Goal: Use online tool/utility: Utilize a website feature to perform a specific function

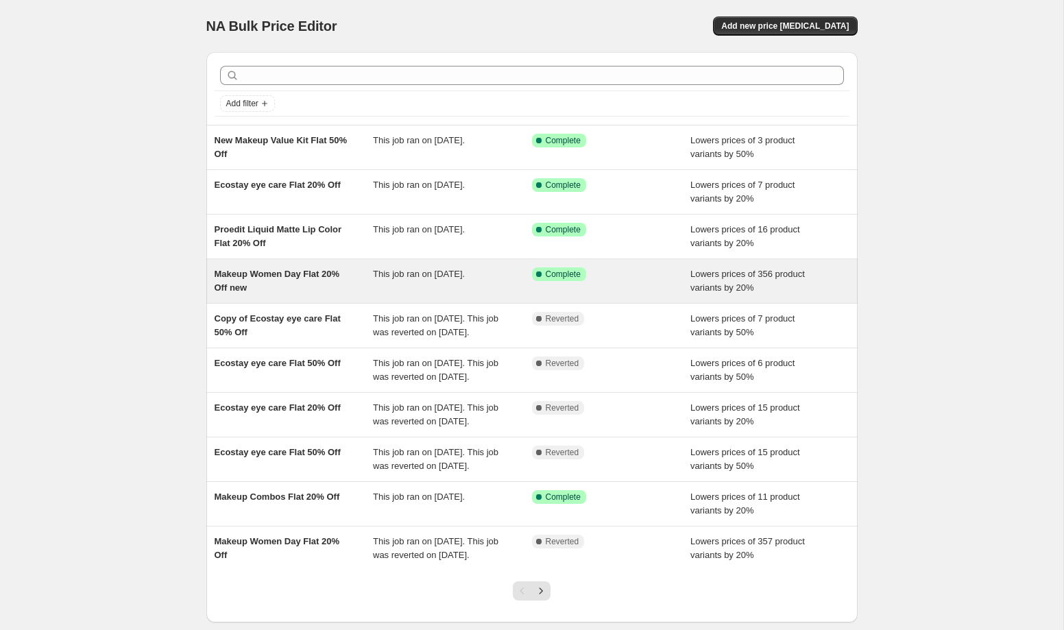
click at [308, 285] on div "Makeup Women Day Flat 20% Off new" at bounding box center [294, 280] width 159 height 27
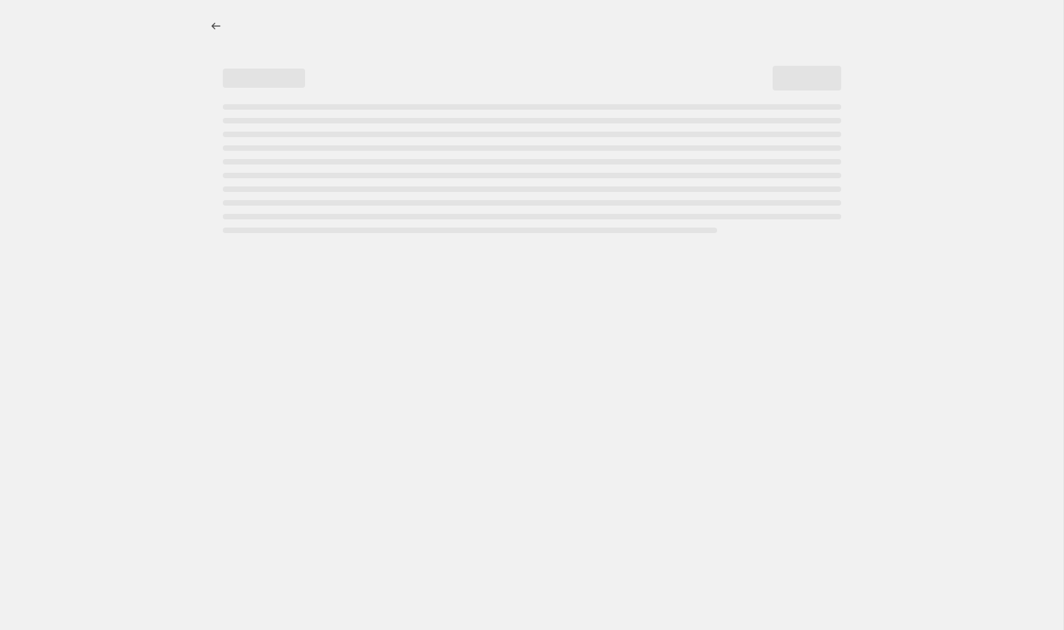
select select "percentage"
select select "collection"
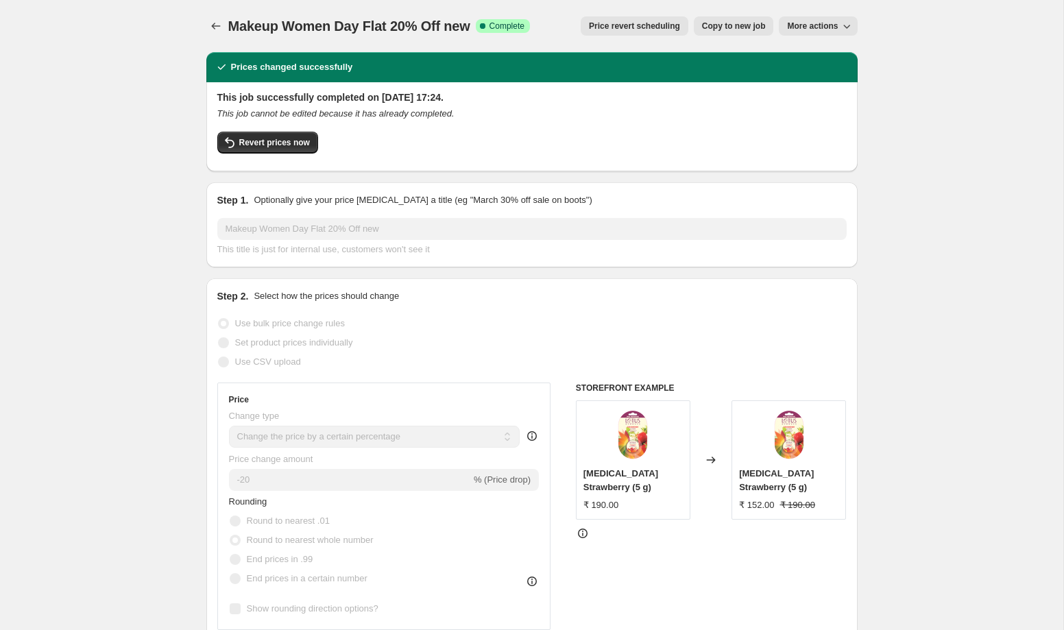
click at [721, 29] on span "Copy to new job" at bounding box center [734, 26] width 64 height 11
select select "percentage"
select select "collection"
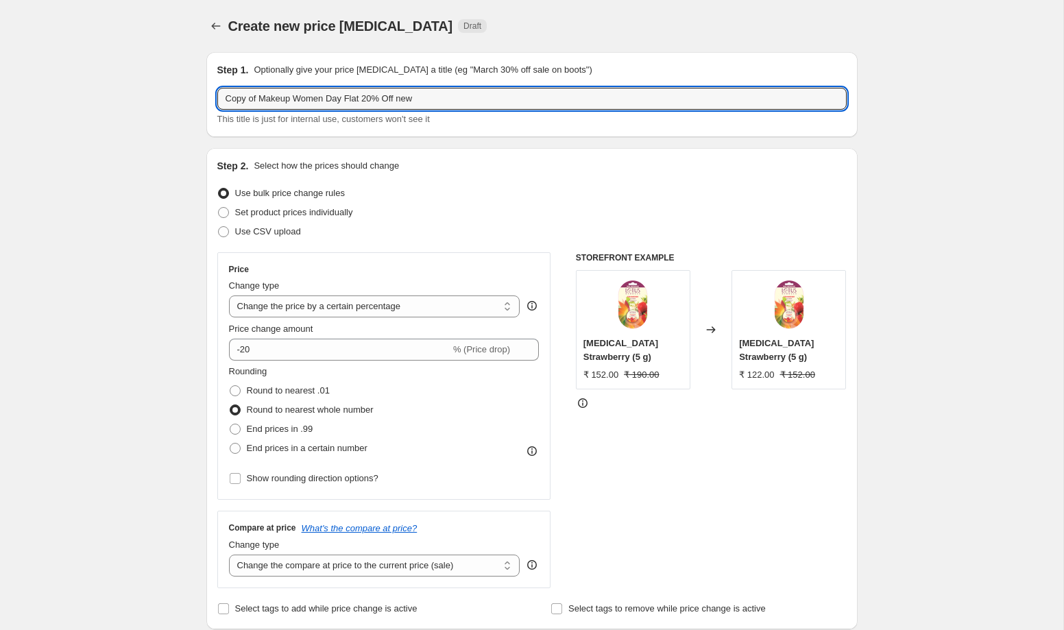
drag, startPoint x: 350, startPoint y: 99, endPoint x: 137, endPoint y: 114, distance: 213.0
click at [344, 98] on input "Copy of Makeup Women Day Flat 20% Off new" at bounding box center [531, 99] width 629 height 22
drag, startPoint x: 344, startPoint y: 98, endPoint x: 175, endPoint y: 95, distance: 168.6
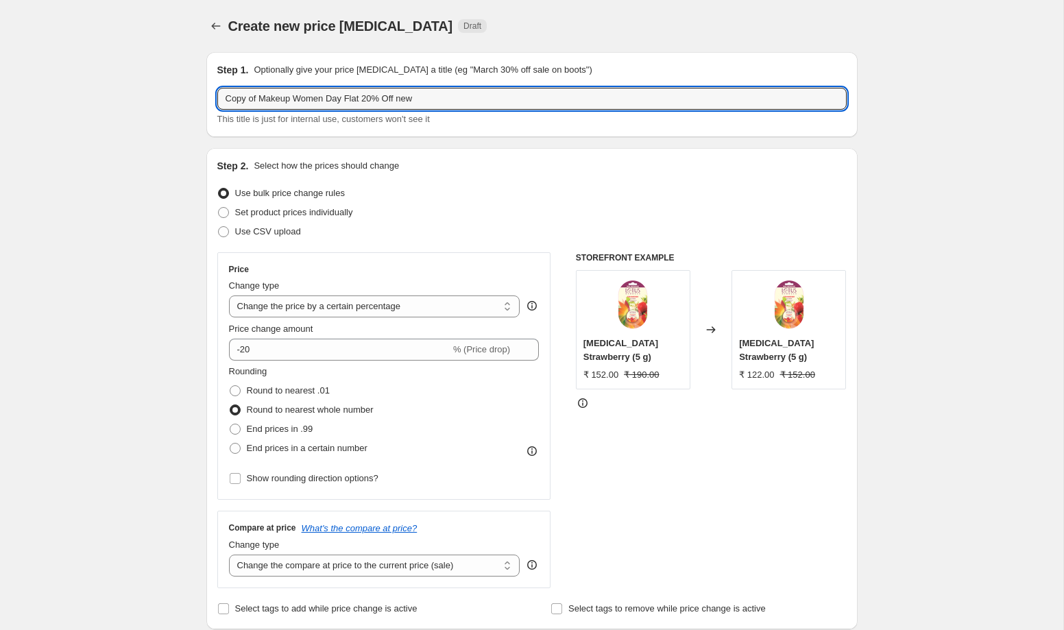
paste input "Ecostay Velvet Eye Shadow"
drag, startPoint x: 396, startPoint y: 99, endPoint x: 474, endPoint y: 109, distance: 78.7
click at [474, 109] on input "Ecostay Velvet Eye Shadow Flat 20% Off new" at bounding box center [531, 99] width 629 height 22
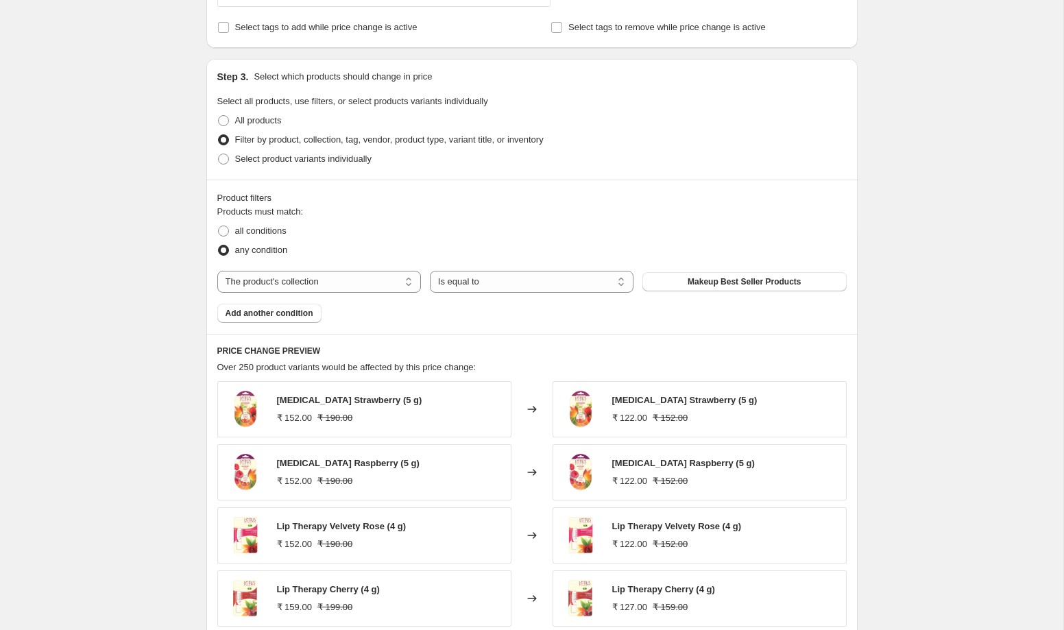
scroll to position [635, 0]
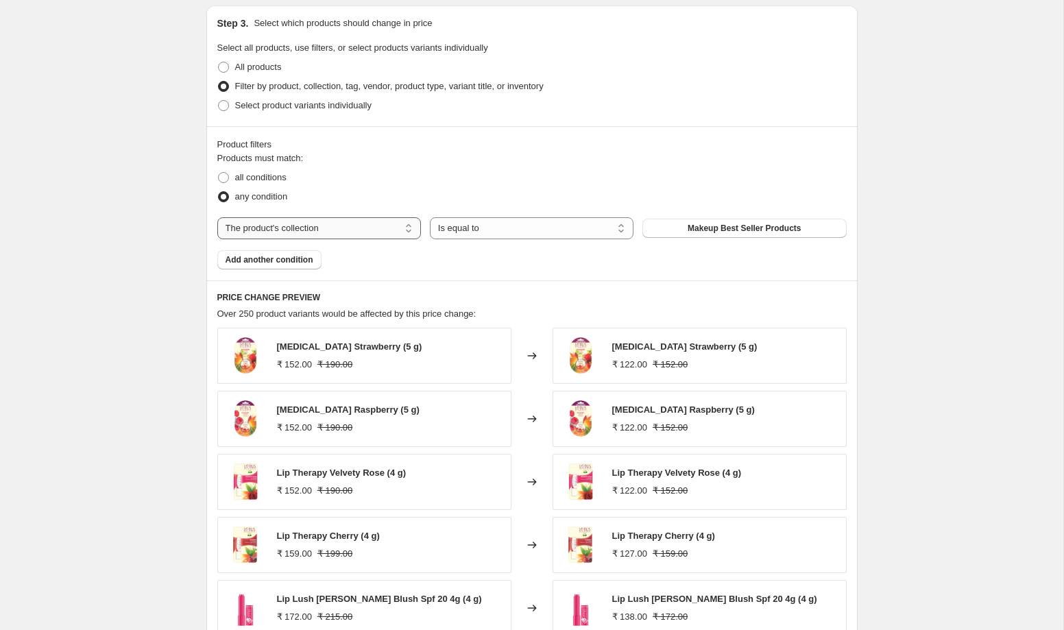
type input "Ecostay Velvet Eye Shadow Flat 20% Off"
click at [291, 223] on select "The product The product's collection The product's tag The product's vendor The…" at bounding box center [319, 228] width 204 height 22
select select "product"
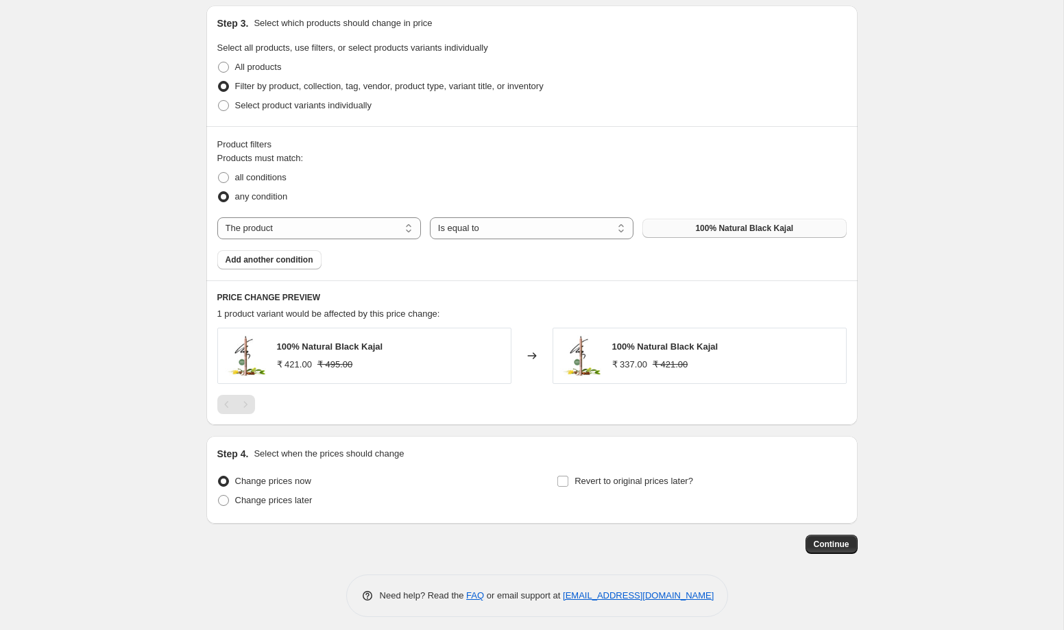
click at [725, 228] on span "100% Natural Black Kajal" at bounding box center [744, 228] width 98 height 11
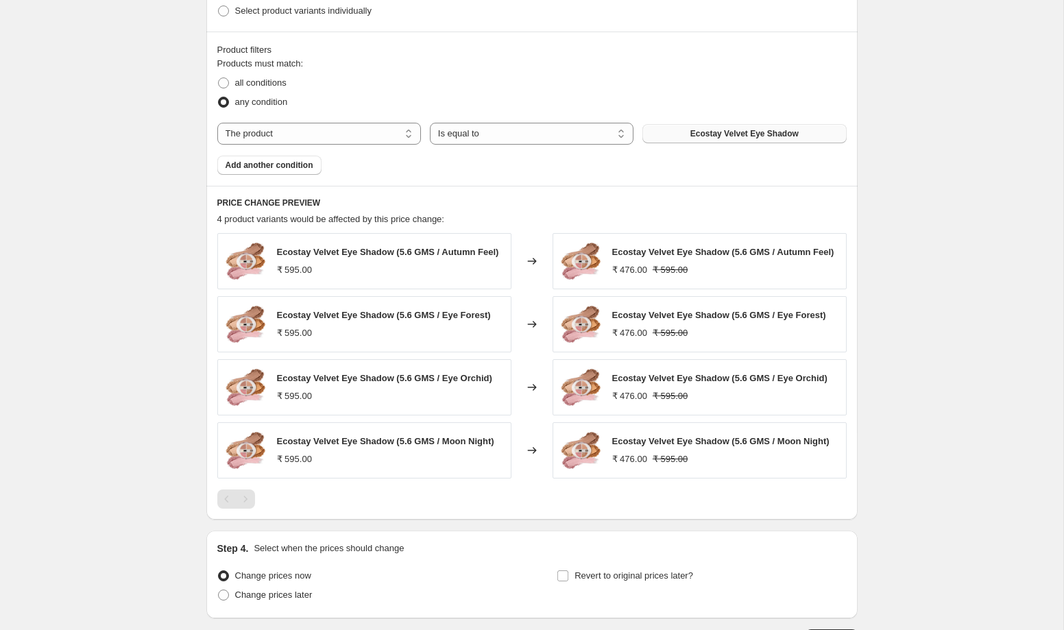
scroll to position [774, 0]
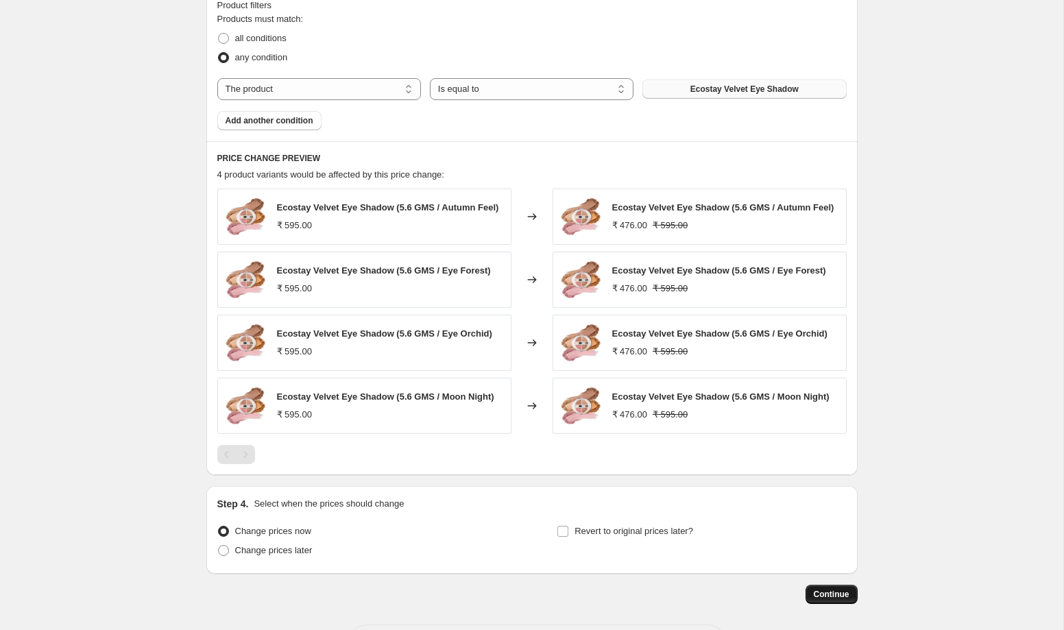
click at [831, 598] on span "Continue" at bounding box center [832, 594] width 36 height 11
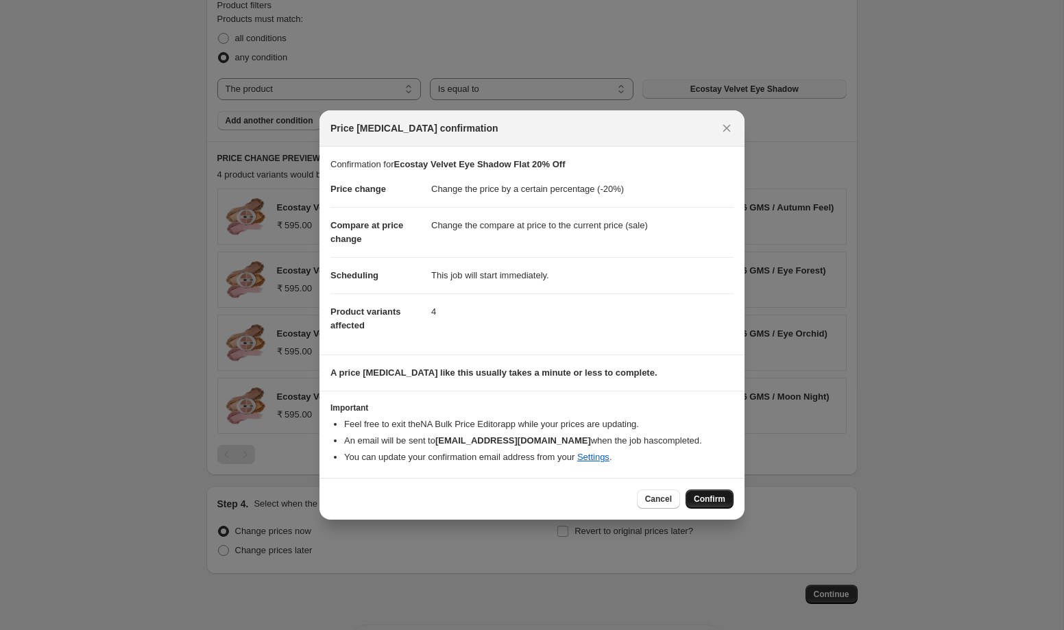
click at [711, 503] on span "Confirm" at bounding box center [710, 499] width 32 height 11
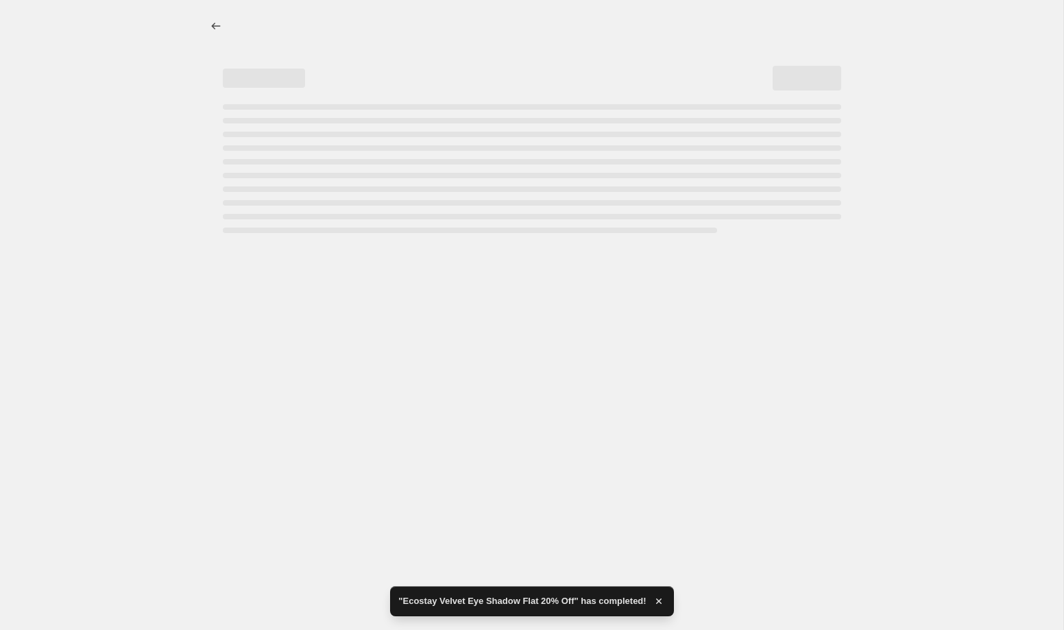
select select "percentage"
